Goal: Transaction & Acquisition: Purchase product/service

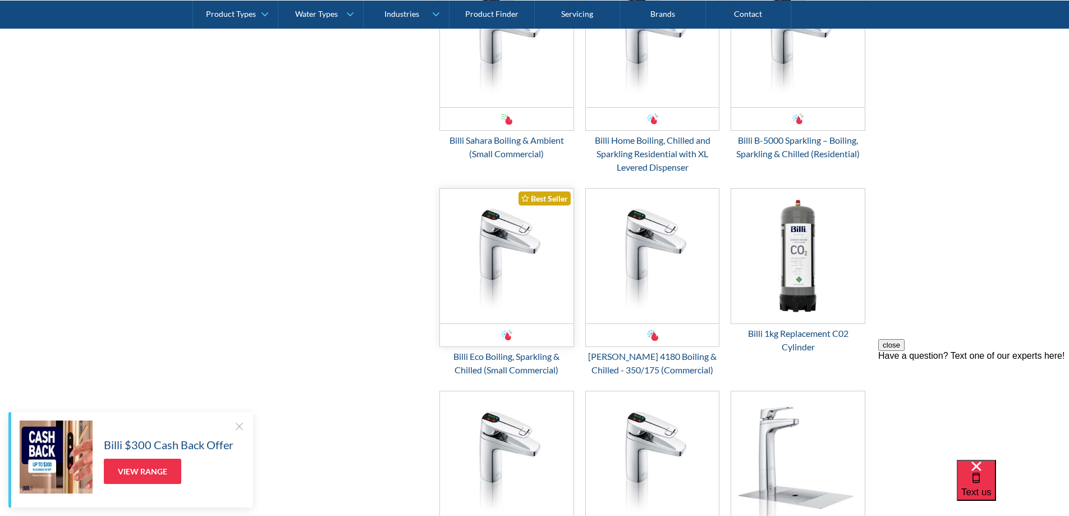
scroll to position [2318, 0]
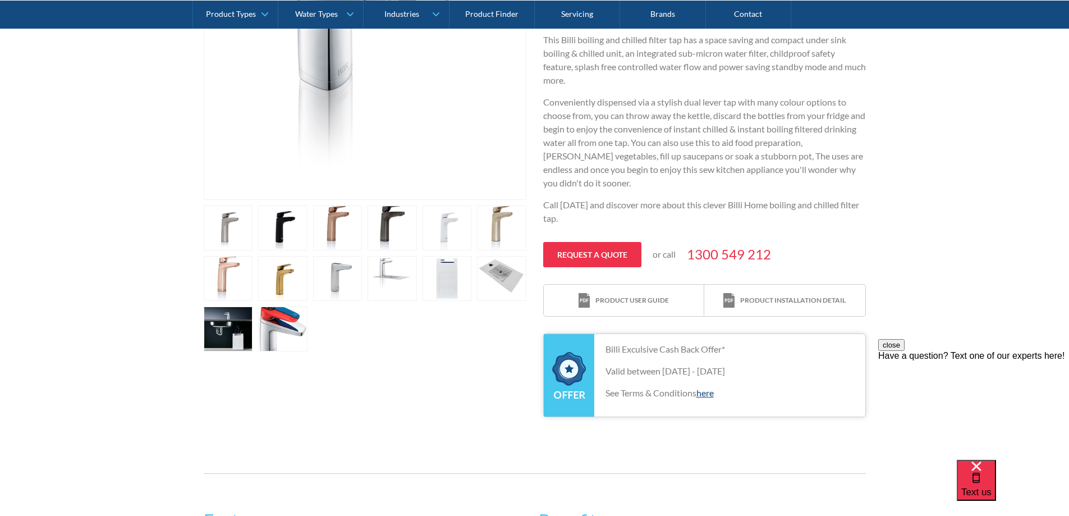
click at [229, 330] on link "open lightbox" at bounding box center [228, 328] width 49 height 45
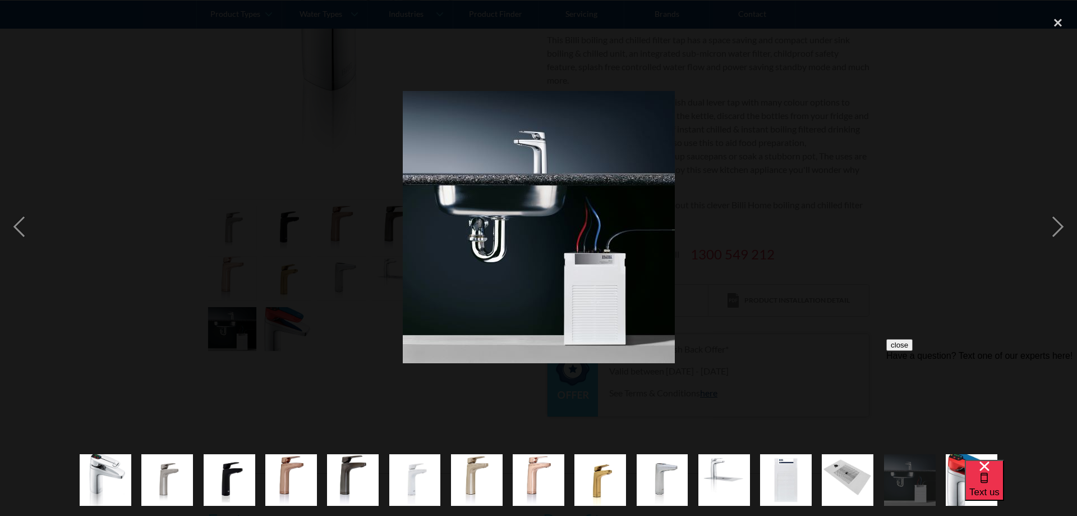
click at [861, 232] on div at bounding box center [538, 226] width 1077 height 433
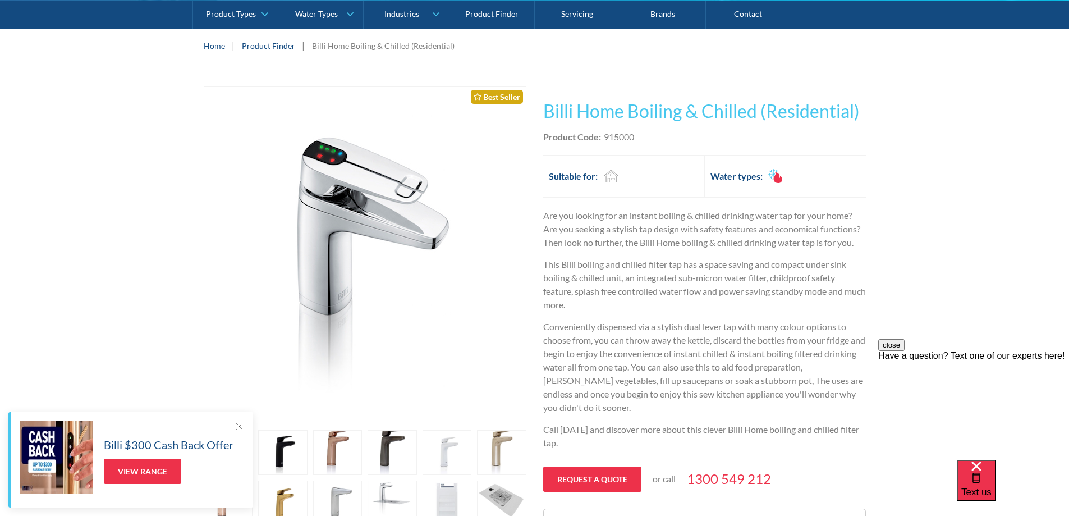
scroll to position [505, 0]
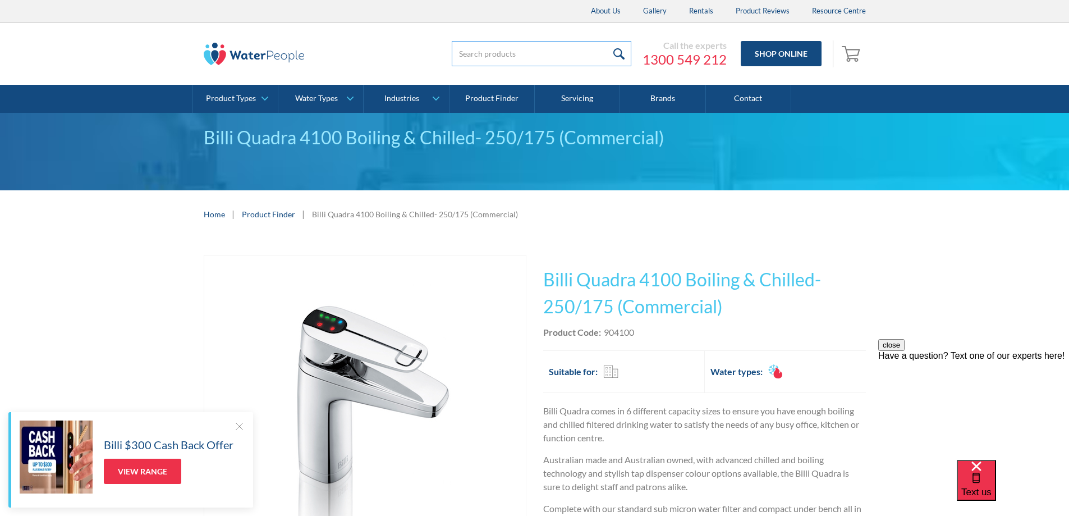
click at [523, 53] on input "search" at bounding box center [542, 53] width 180 height 25
type input "BIM"
click at [607, 41] on input "submit" at bounding box center [619, 53] width 24 height 25
